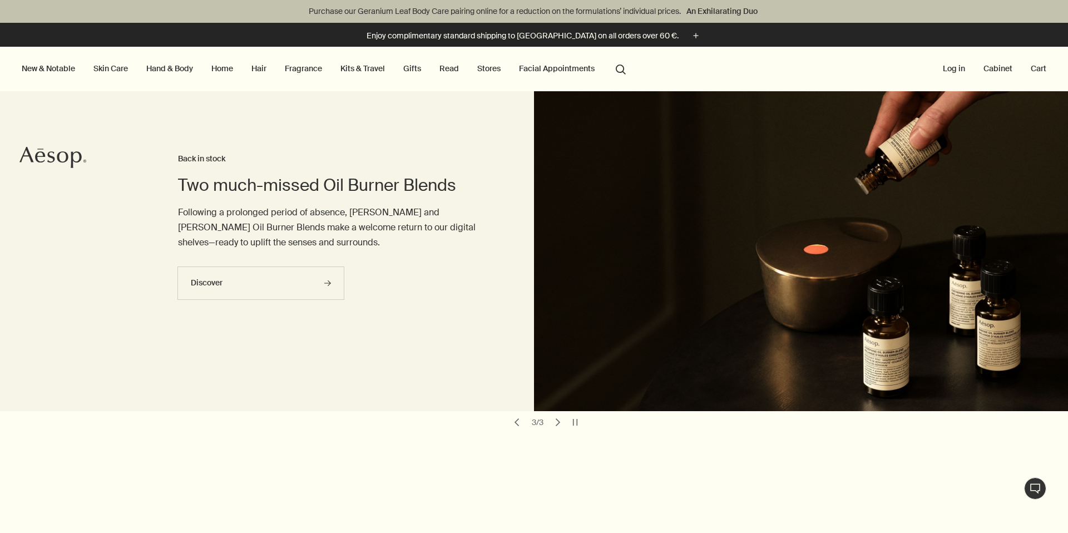
click at [160, 72] on link "Hand & Body" at bounding box center [169, 68] width 51 height 14
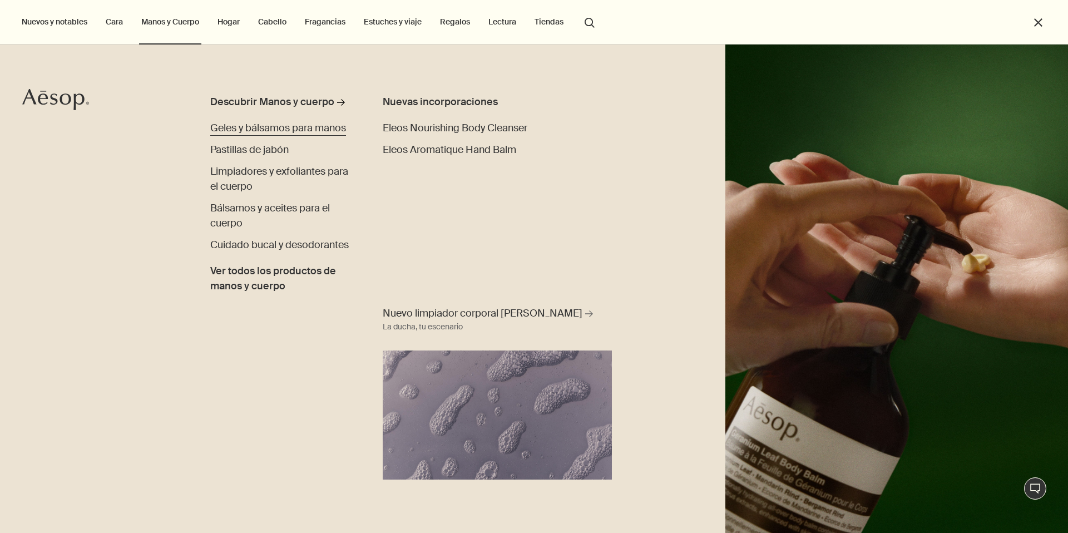
click at [284, 125] on span "Geles y bálsamos para manos" at bounding box center [278, 127] width 136 height 13
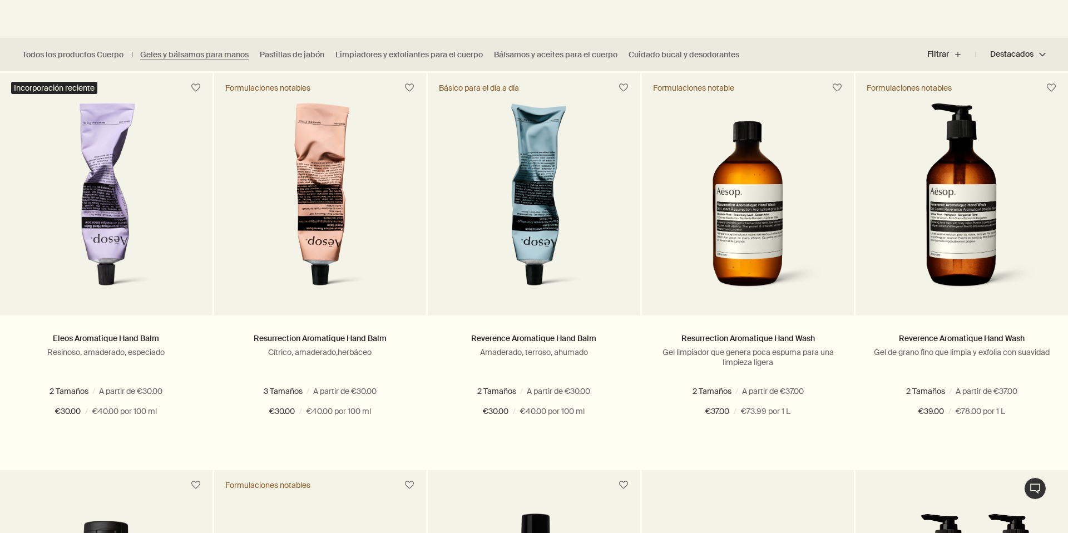
scroll to position [290, 0]
